Goal: Task Accomplishment & Management: Complete application form

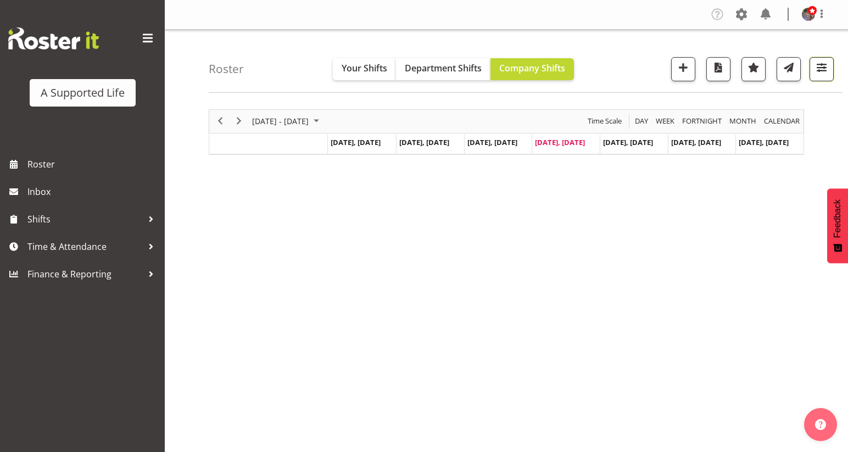
click at [826, 73] on span "button" at bounding box center [821, 67] width 14 height 14
click at [0, 0] on input "text" at bounding box center [0, 0] width 0 height 0
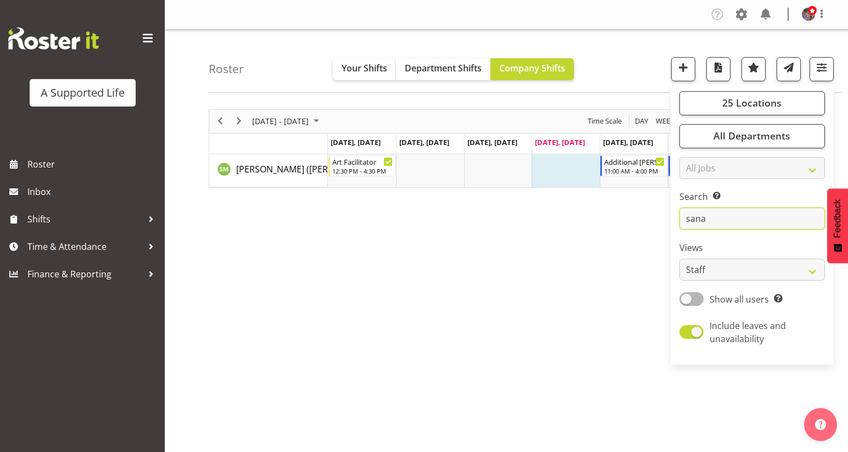
type input "sana"
click at [632, 279] on div "September 08 - 14, 2025 Today Day Week Fortnight Month calendar Month Agenda Ti…" at bounding box center [528, 320] width 639 height 439
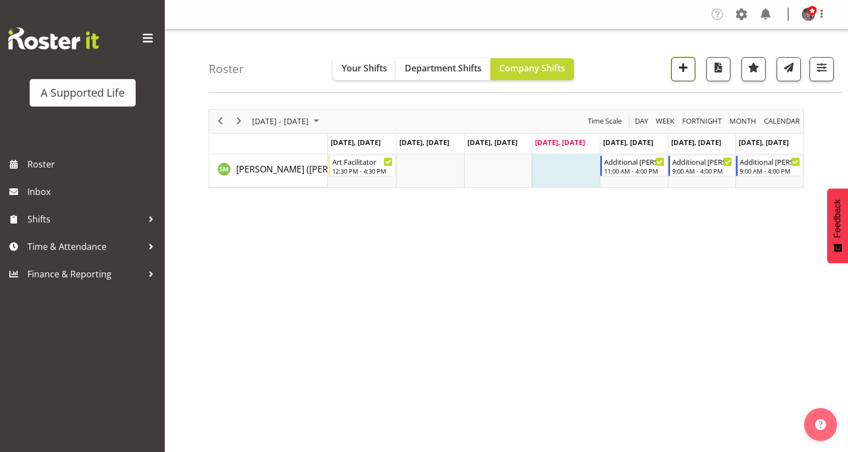
click at [688, 62] on span "button" at bounding box center [683, 67] width 14 height 14
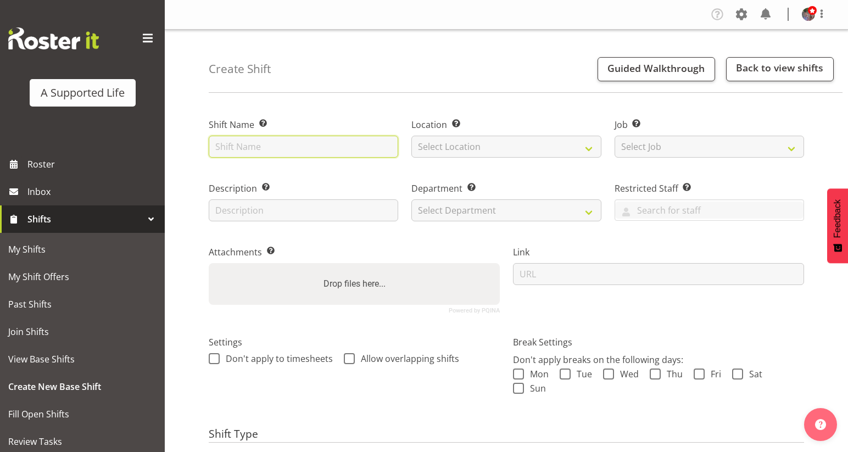
click at [309, 154] on input "text" at bounding box center [303, 147] width 189 height 22
type input "A&D Plan"
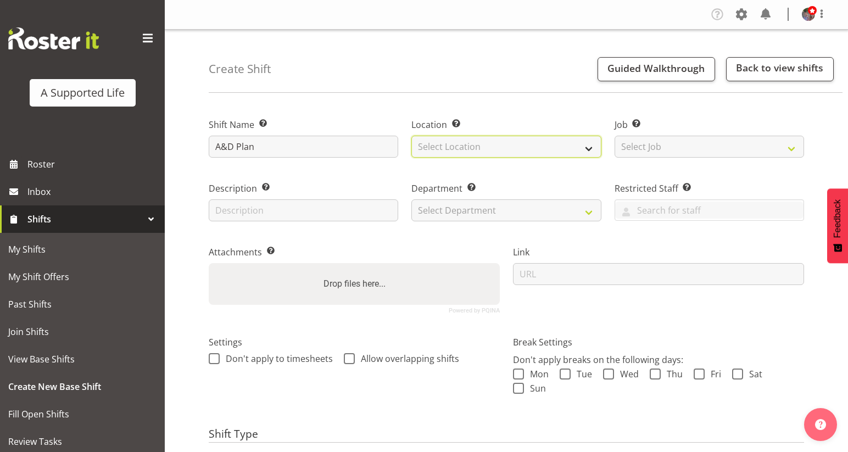
click at [453, 142] on select "Select Location" at bounding box center [505, 147] width 189 height 22
select select "490"
click at [411, 136] on select "Select Location [STREET_ADDRESS][GEOGRAPHIC_DATA][PERSON_NAME][PERSON_NAME] [GE…" at bounding box center [505, 147] width 189 height 22
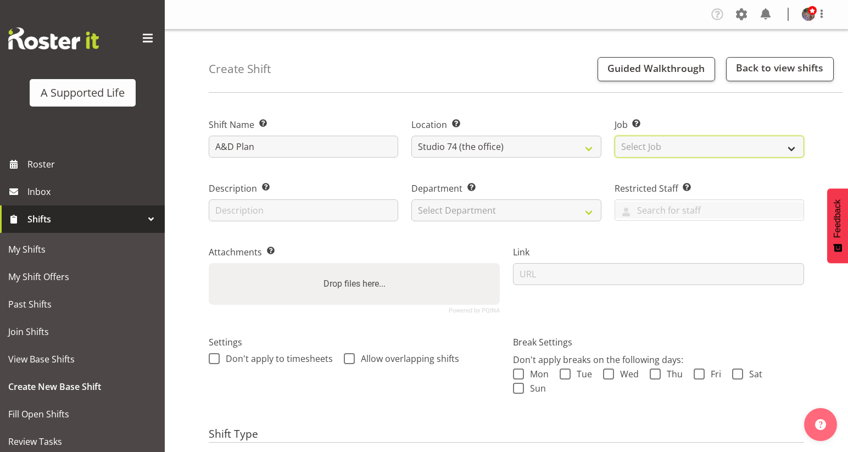
click at [651, 154] on select "Select Job Create new job Accounts and Payroll Admin Support Aspirations and Su…" at bounding box center [708, 147] width 189 height 22
select select "4112"
click at [614, 136] on select "Select Job Create new job Accounts and Payroll Admin Support Aspirations and Su…" at bounding box center [708, 147] width 189 height 22
click at [346, 223] on div "Description Provide a description of the shift if required." at bounding box center [303, 198] width 203 height 64
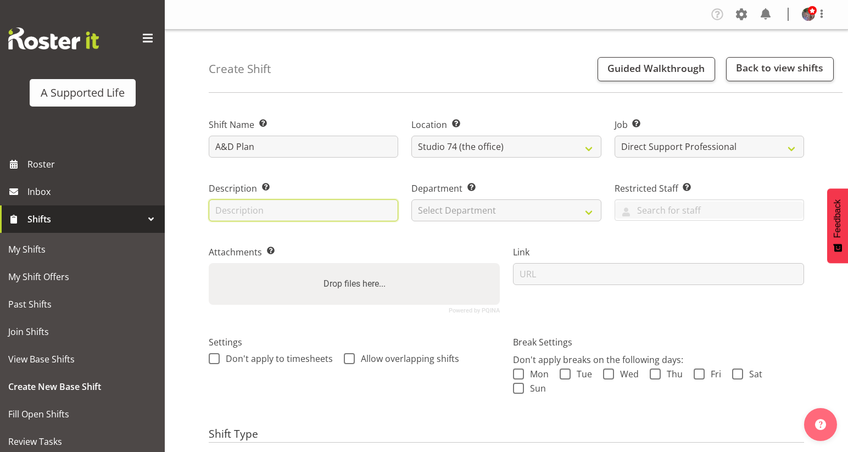
click at [347, 215] on input "text" at bounding box center [303, 210] width 189 height 22
type input "Meeting with Rebecca"
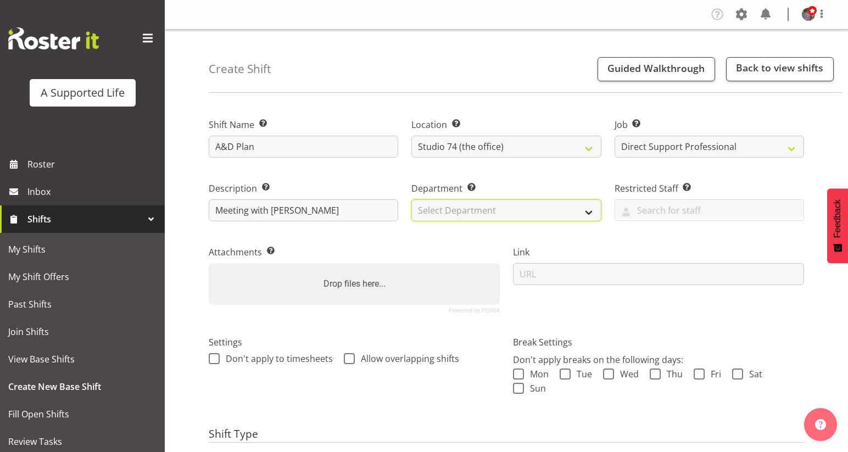
click at [480, 213] on select "Select Department Direct Support Office Crew Other two4nine" at bounding box center [505, 210] width 189 height 22
select select "564"
click at [411, 199] on select "Select Department Direct Support Office Crew Other two4nine" at bounding box center [505, 210] width 189 height 22
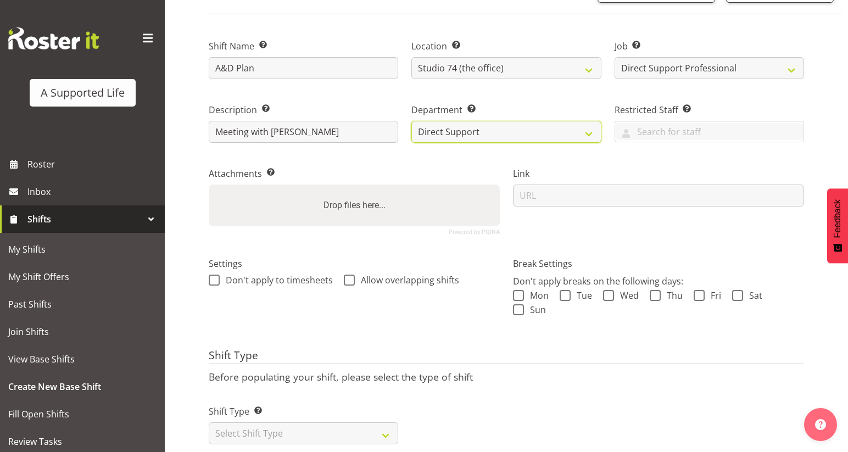
scroll to position [105, 0]
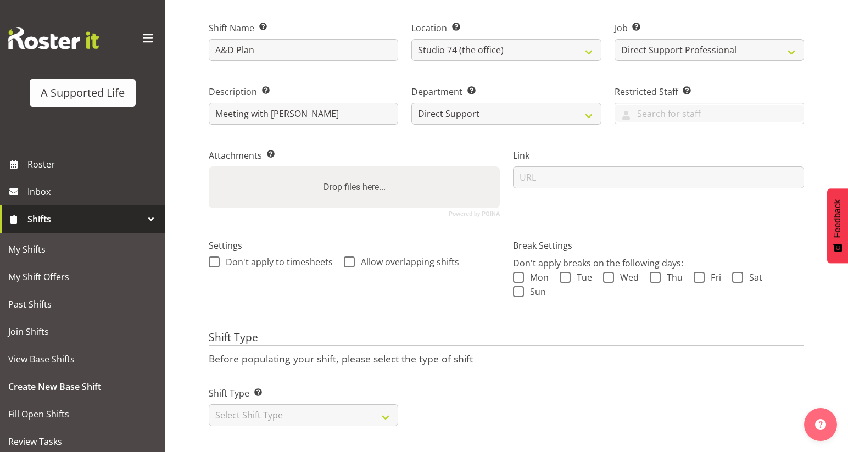
click at [452, 261] on div "Don't apply to timesheets Allow overlapping shifts" at bounding box center [354, 263] width 291 height 14
click at [450, 256] on span "Allow overlapping shifts" at bounding box center [407, 261] width 104 height 11
click at [351, 258] on input "Allow overlapping shifts" at bounding box center [347, 261] width 7 height 7
checkbox input "true"
click at [339, 404] on select "Select Shift Type One Off Shift Recurring Shift Rotating Shift" at bounding box center [303, 415] width 189 height 22
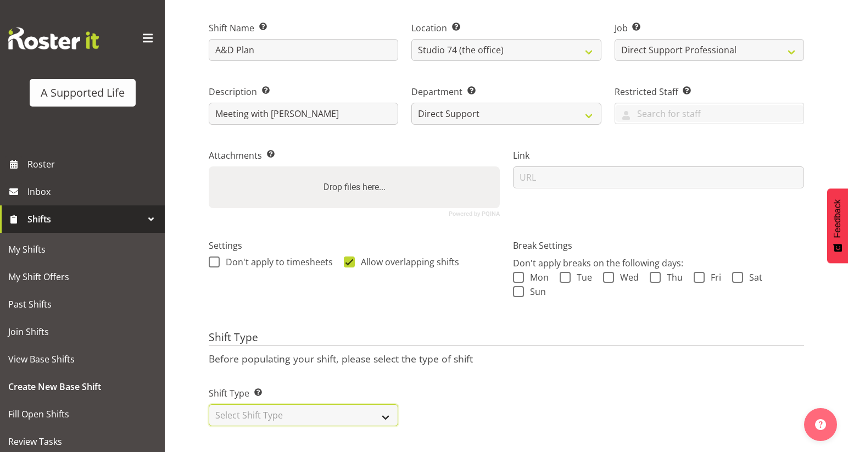
select select "one_off"
click at [209, 404] on select "Select Shift Type One Off Shift Recurring Shift Rotating Shift" at bounding box center [303, 415] width 189 height 22
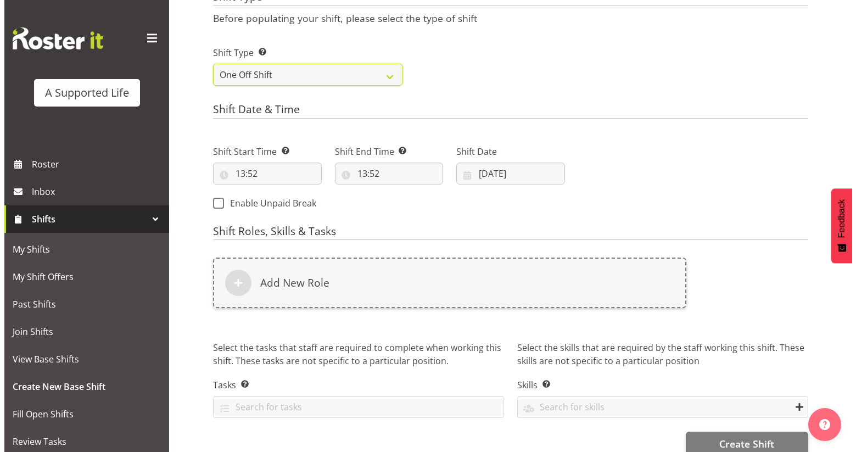
scroll to position [457, 0]
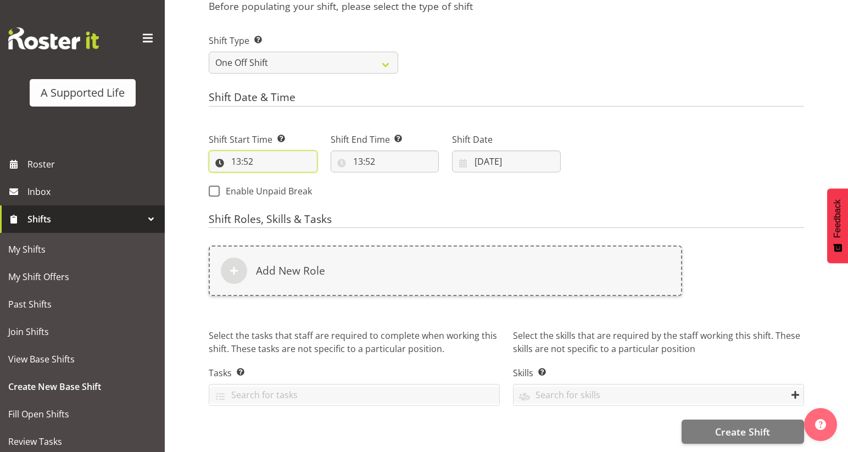
click at [245, 154] on input "13:52" at bounding box center [263, 161] width 109 height 22
click at [290, 184] on select "00 01 02 03 04 05 06 07 08 09 10 11 12 13 14 15 16 17 18 19 20 21 22 23" at bounding box center [283, 190] width 25 height 22
click at [271, 179] on select "00 01 02 03 04 05 06 07 08 09 10 11 12 13 14 15 16 17 18 19 20 21 22 23" at bounding box center [283, 190] width 25 height 22
click at [308, 188] on select "00 01 02 03 04 05 06 07 08 09 10 11 12 13 14 15 16 17 18 19 20 21 22 23 24 25 2…" at bounding box center [312, 190] width 25 height 22
select select "30"
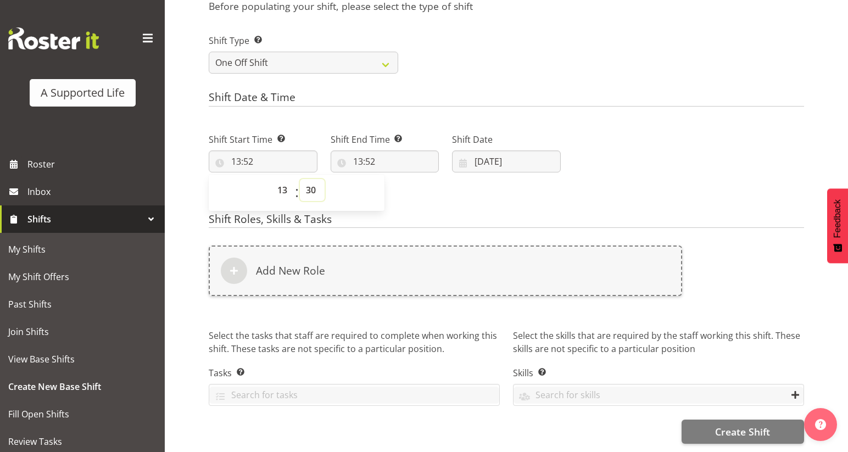
click at [300, 179] on select "00 01 02 03 04 05 06 07 08 09 10 11 12 13 14 15 16 17 18 19 20 21 22 23 24 25 2…" at bounding box center [312, 190] width 25 height 22
type input "13:30"
click at [372, 154] on input "13:52" at bounding box center [384, 161] width 109 height 22
click at [402, 189] on select "00 01 02 03 04 05 06 07 08 09 10 11 12 13 14 15 16 17 18 19 20 21 22 23" at bounding box center [405, 190] width 25 height 22
select select "14"
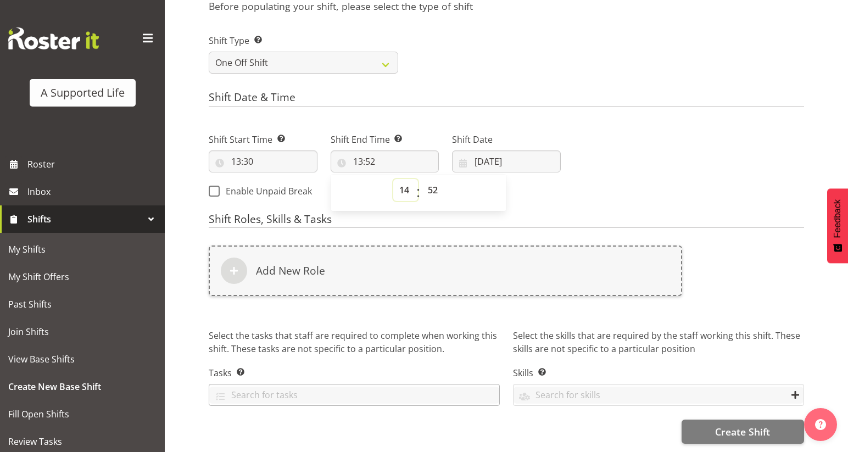
click at [393, 179] on select "00 01 02 03 04 05 06 07 08 09 10 11 12 13 14 15 16 17 18 19 20 21 22 23" at bounding box center [405, 190] width 25 height 22
type input "14:52"
click at [433, 182] on select "00 01 02 03 04 05 06 07 08 09 10 11 12 13 14 15 16 17 18 19 20 21 22 23 24 25 2…" at bounding box center [434, 190] width 25 height 22
select select "30"
click at [422, 179] on select "00 01 02 03 04 05 06 07 08 09 10 11 12 13 14 15 16 17 18 19 20 21 22 23 24 25 2…" at bounding box center [434, 190] width 25 height 22
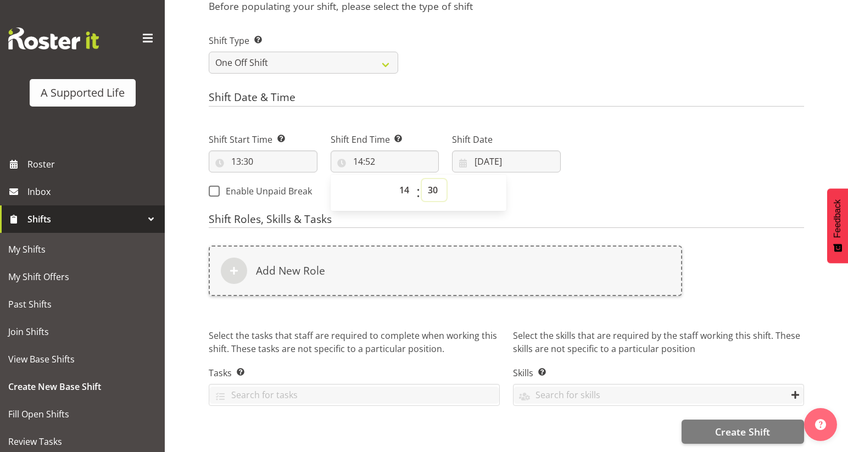
type input "14:30"
click at [502, 150] on input "11/09/2025" at bounding box center [506, 161] width 109 height 22
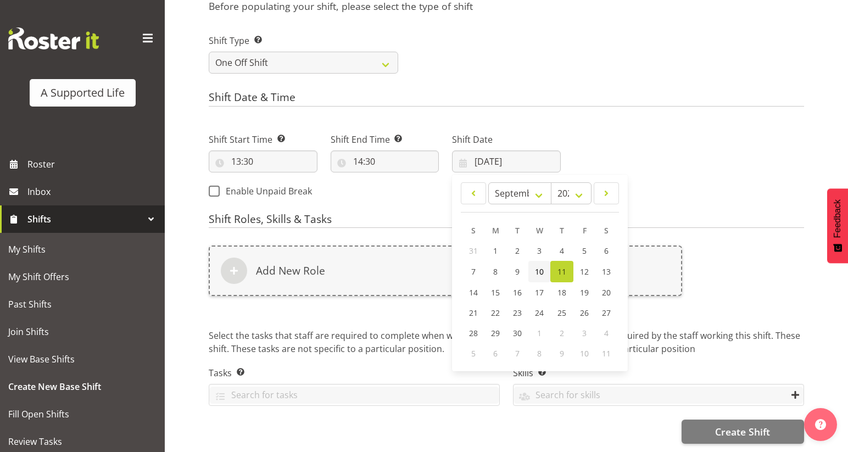
click at [543, 266] on span "10" at bounding box center [539, 271] width 9 height 10
type input "10/09/2025"
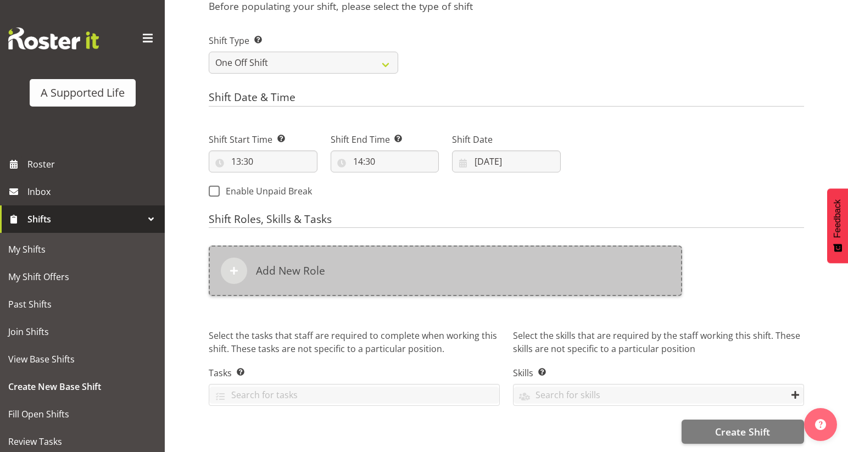
click at [526, 267] on div "Add New Role" at bounding box center [445, 270] width 473 height 51
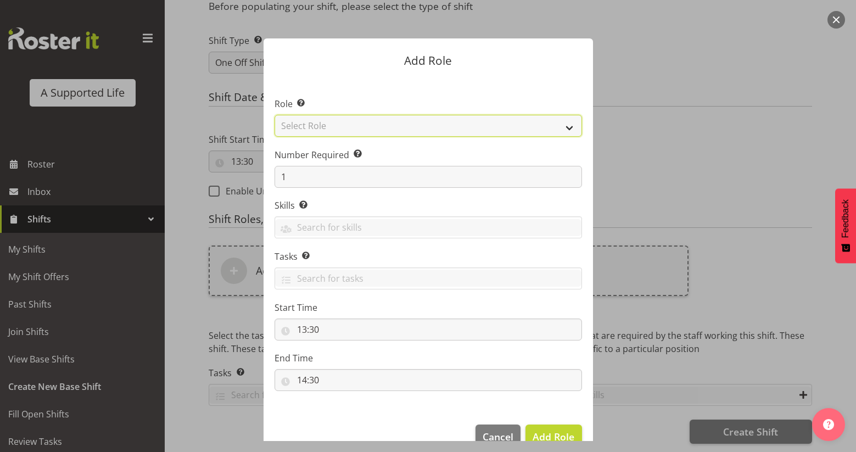
click at [458, 130] on select "Select Role Accounts and Payroll Admin Support Aspirations & Support Facilitato…" at bounding box center [427, 126] width 307 height 22
select select "519"
click at [274, 115] on select "Select Role Accounts and Payroll Admin Support Aspirations & Support Facilitato…" at bounding box center [427, 126] width 307 height 22
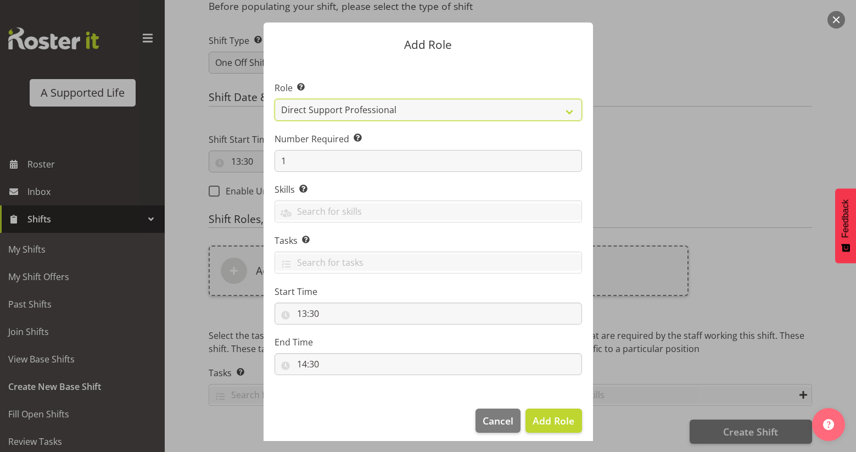
scroll to position [24, 0]
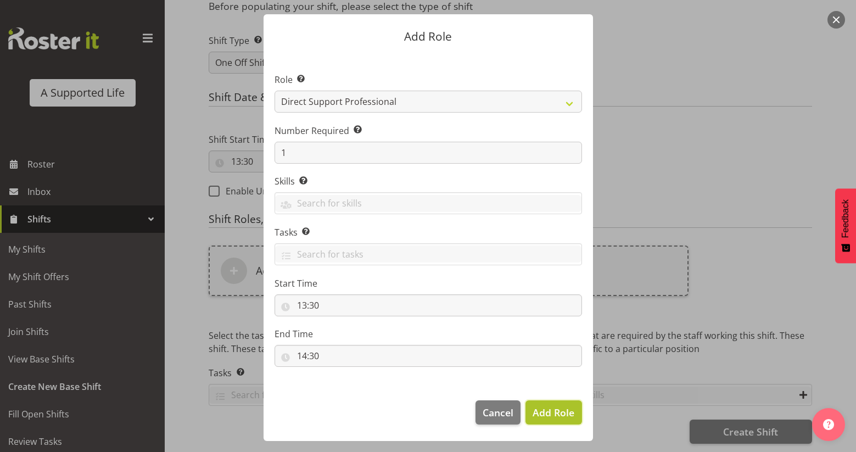
click at [545, 417] on span "Add Role" at bounding box center [553, 412] width 42 height 13
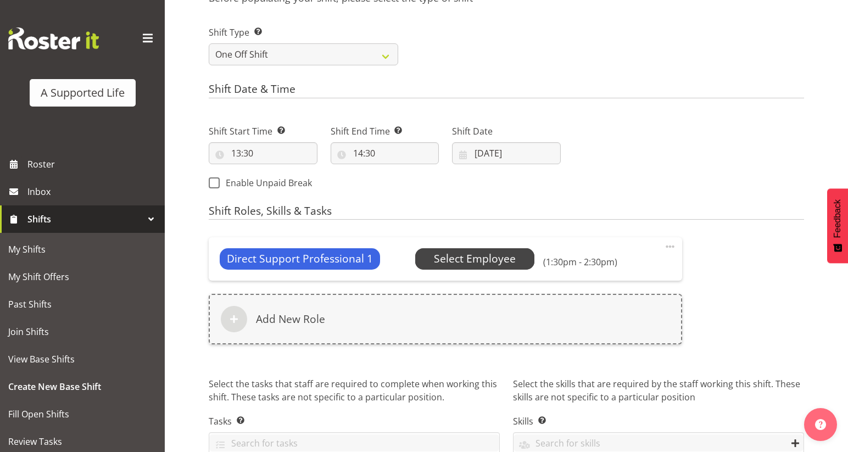
click at [495, 257] on span "Select Employee" at bounding box center [475, 259] width 82 height 16
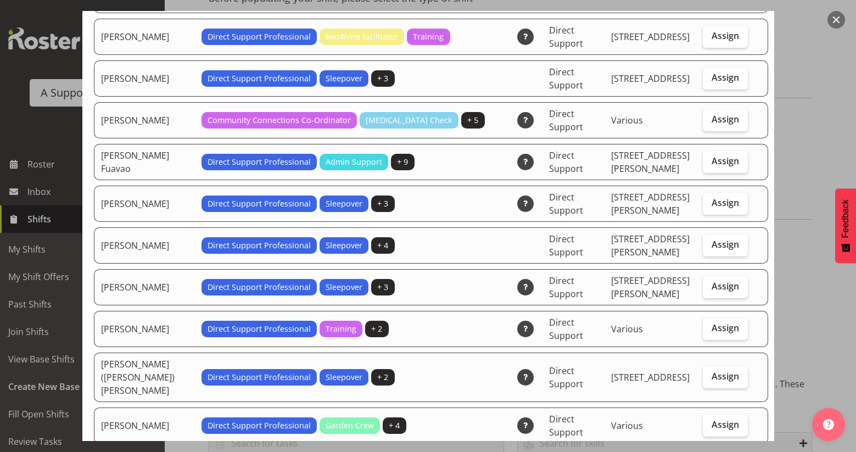
scroll to position [1153, 0]
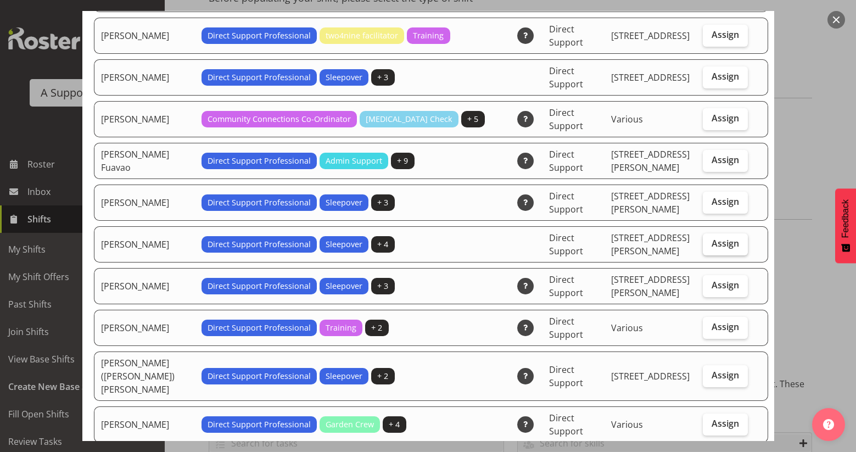
click at [711, 238] on span "Assign" at bounding box center [724, 243] width 27 height 11
click at [706, 240] on input "Assign" at bounding box center [706, 243] width 7 height 7
checkbox input "true"
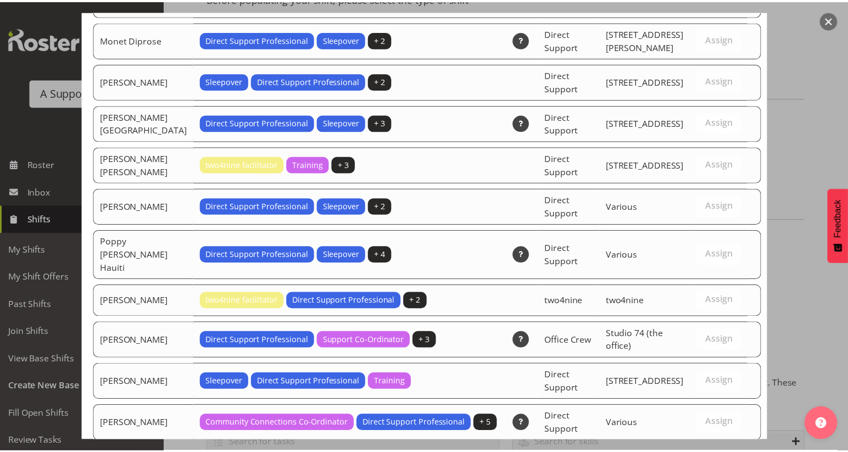
scroll to position [3395, 0]
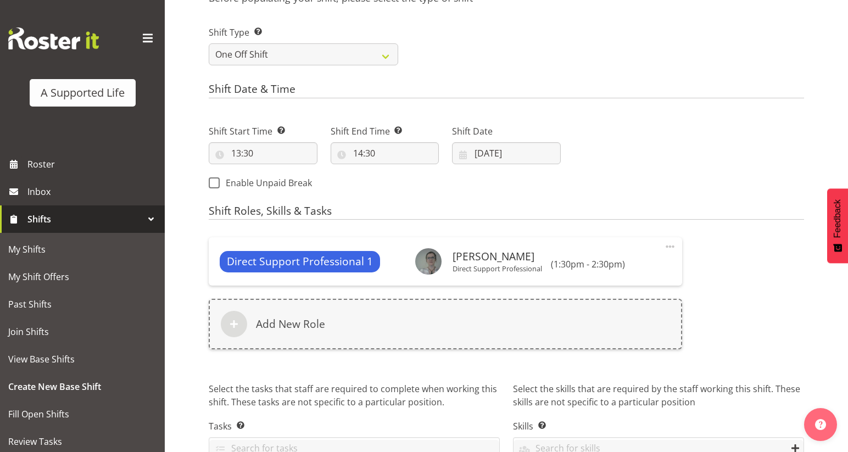
scroll to position [519, 0]
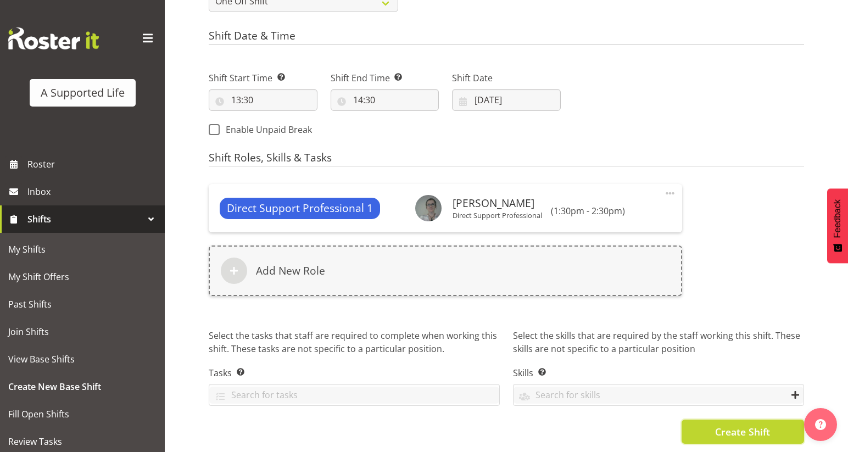
click at [741, 428] on span "Create Shift" at bounding box center [742, 431] width 55 height 14
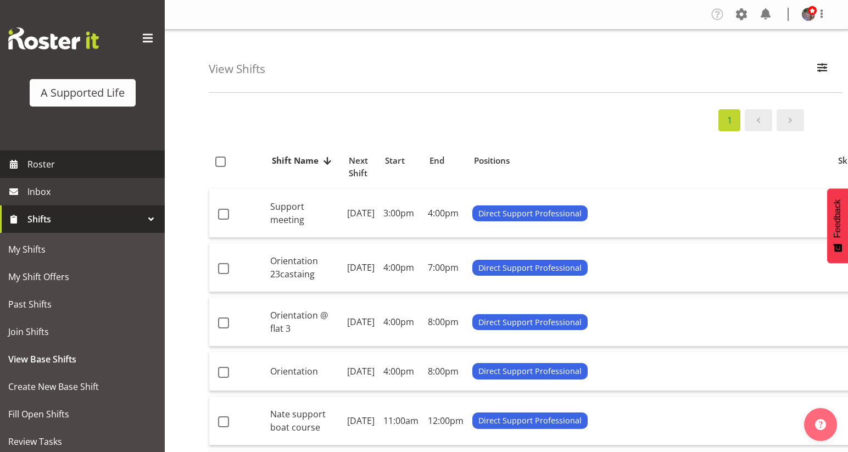
click at [89, 169] on span "Roster" at bounding box center [93, 164] width 132 height 16
